Goal: Use online tool/utility: Utilize a website feature to perform a specific function

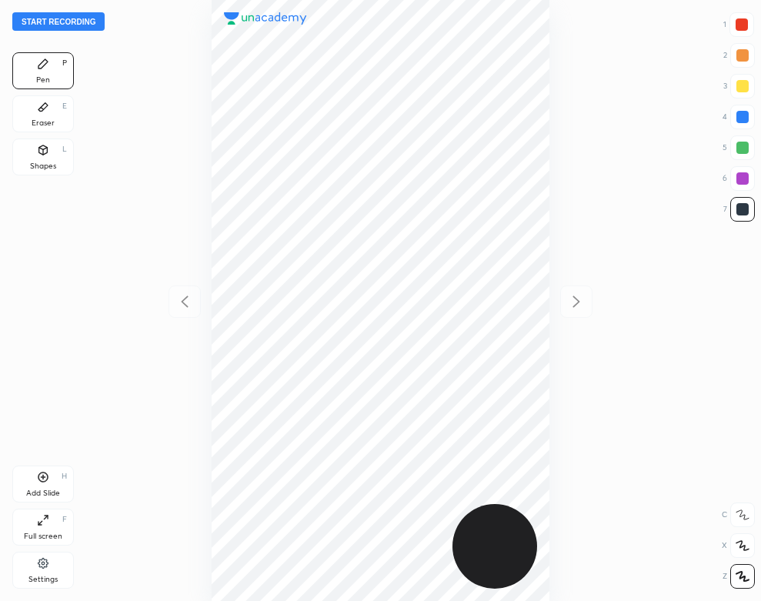
scroll to position [601, 515]
click at [82, 25] on button "Start recording" at bounding box center [58, 21] width 92 height 18
click at [40, 116] on div "Eraser E" at bounding box center [43, 113] width 62 height 37
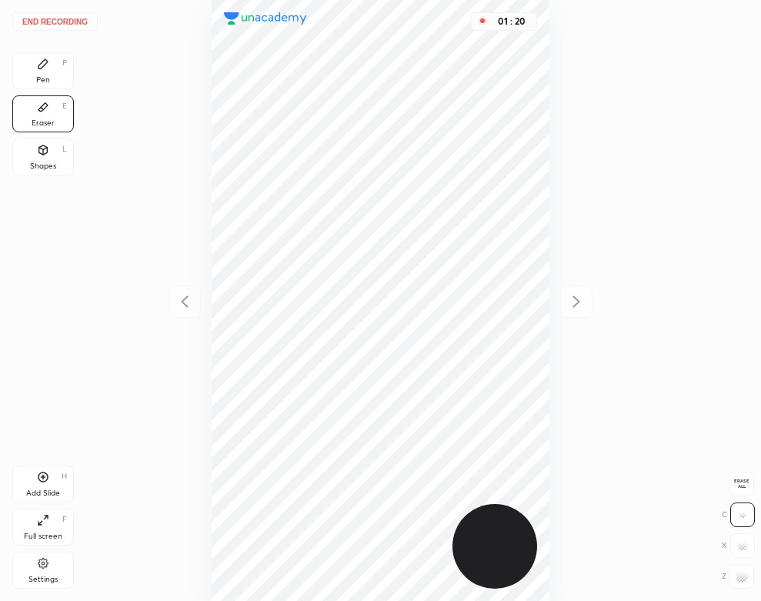
click at [39, 55] on div "Pen P" at bounding box center [43, 70] width 62 height 37
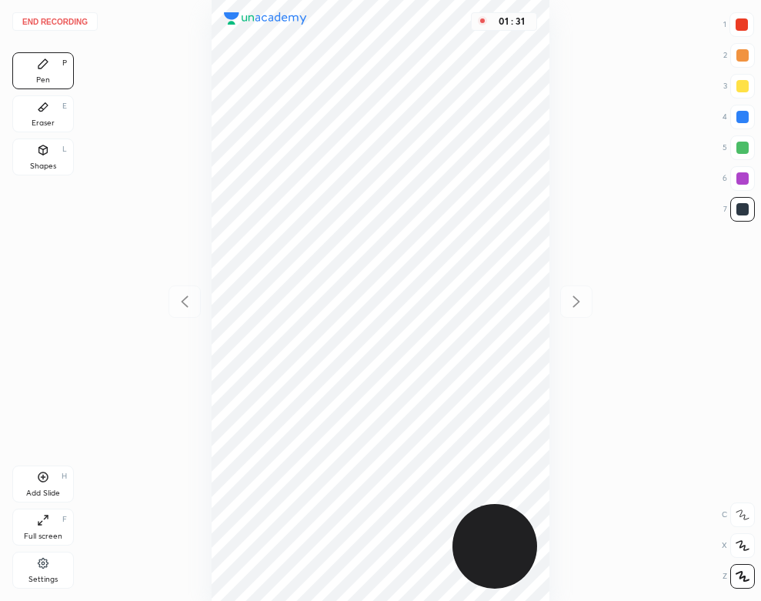
click at [42, 484] on div "Add Slide H" at bounding box center [43, 484] width 62 height 37
click at [44, 108] on icon at bounding box center [42, 107] width 9 height 8
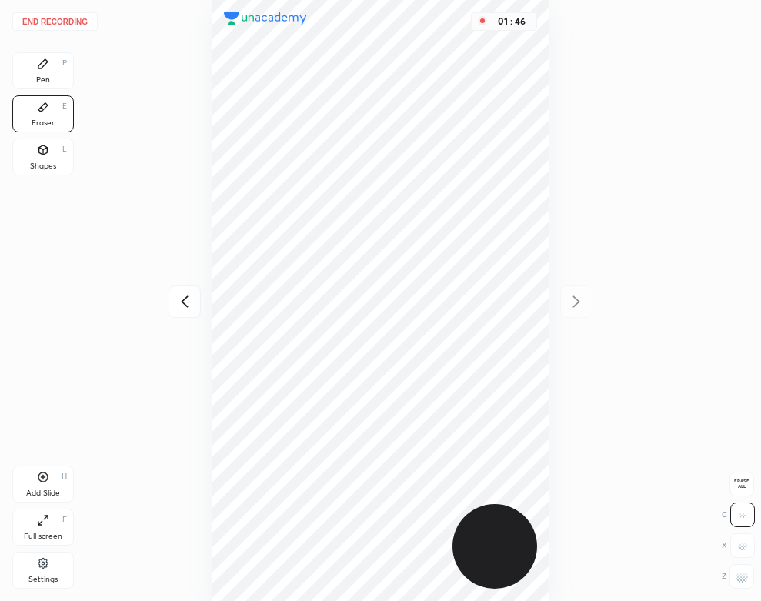
click at [50, 89] on div "Pen P" at bounding box center [43, 70] width 62 height 37
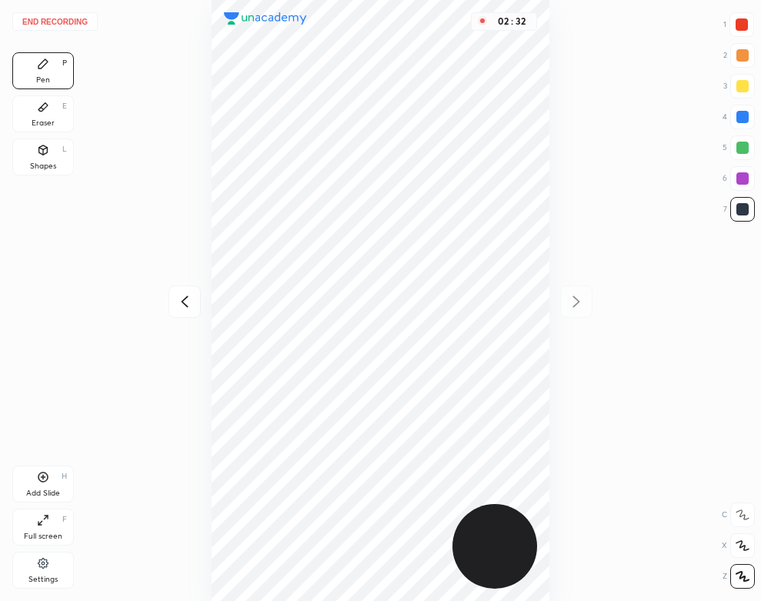
click at [556, 350] on div "02 : 32" at bounding box center [380, 300] width 515 height 601
click at [557, 351] on div "02 : 32" at bounding box center [380, 300] width 515 height 601
click at [746, 122] on div at bounding box center [742, 117] width 12 height 12
click at [77, 17] on button "End recording" at bounding box center [54, 21] width 85 height 18
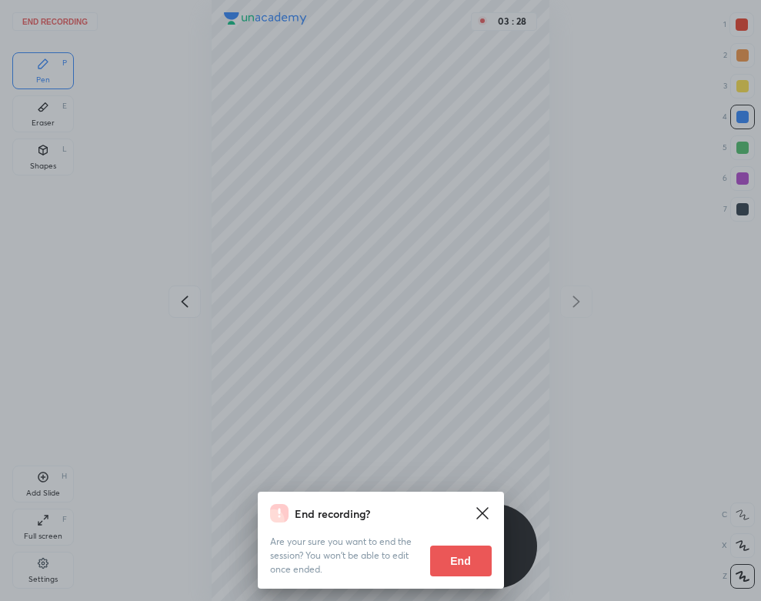
click at [464, 562] on button "End" at bounding box center [461, 561] width 62 height 31
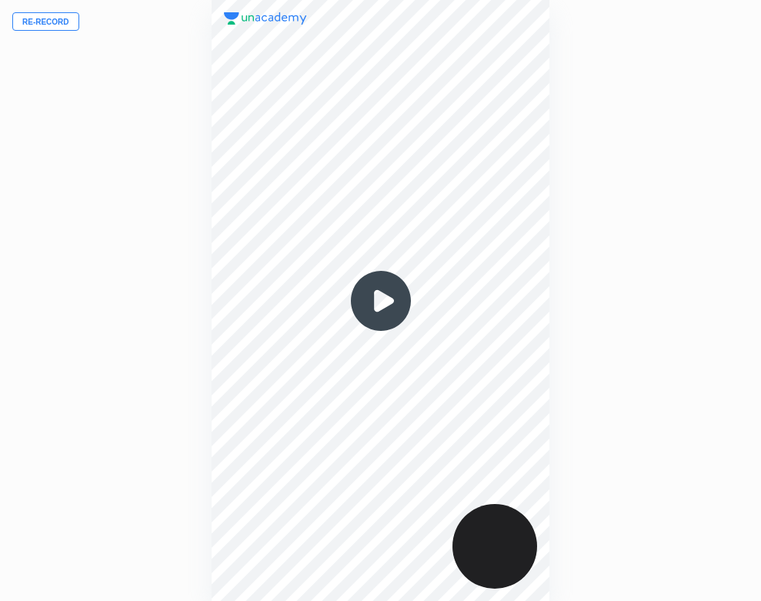
click at [394, 305] on img at bounding box center [381, 301] width 74 height 74
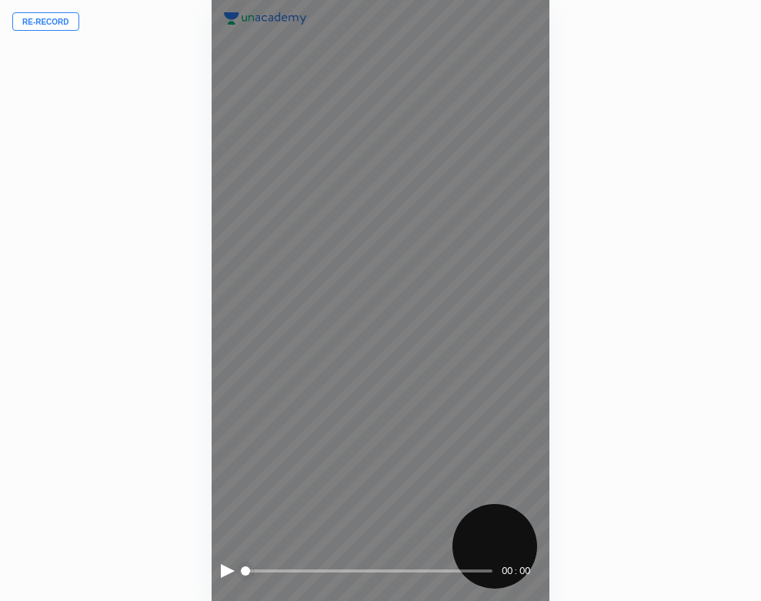
click at [225, 569] on div at bounding box center [228, 571] width 14 height 14
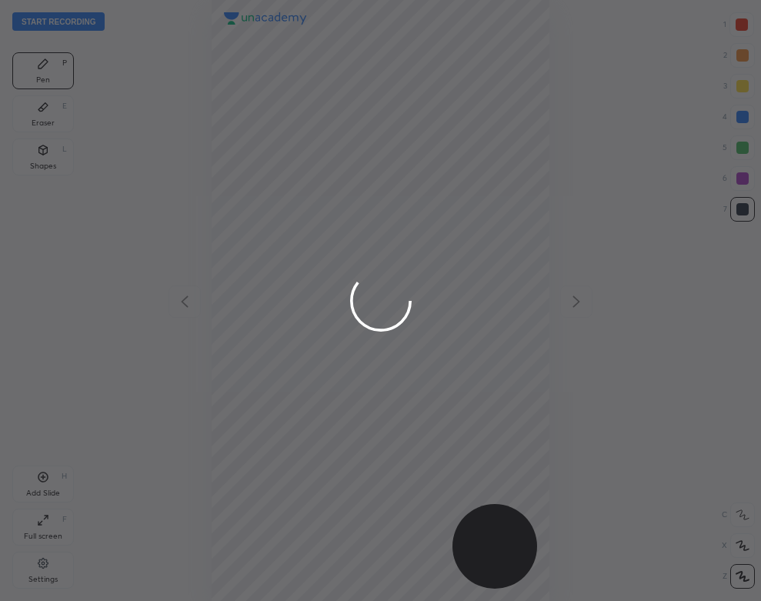
scroll to position [601, 515]
